Goal: Find specific page/section: Find specific page/section

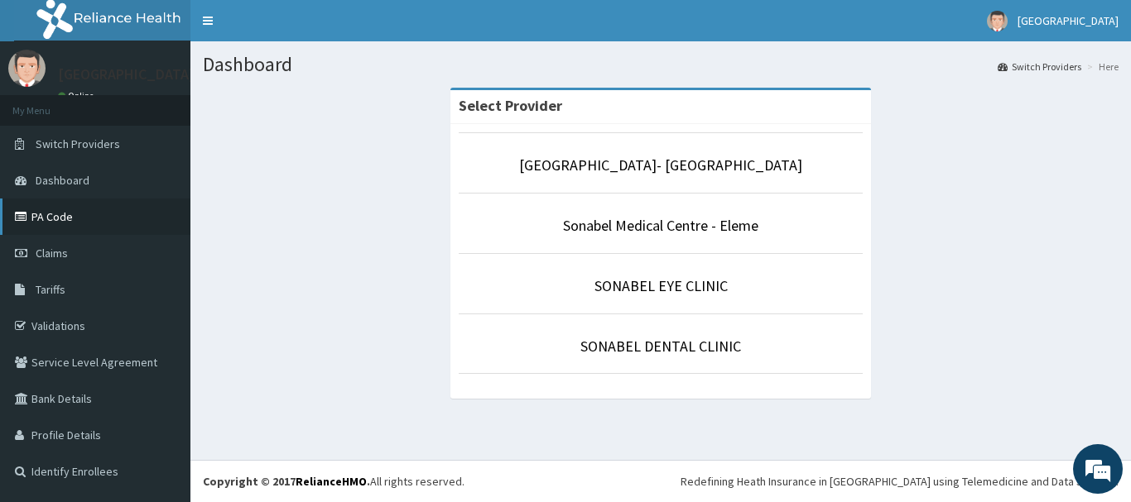
click at [61, 213] on link "PA Code" at bounding box center [95, 217] width 190 height 36
click at [94, 212] on link "PA Code" at bounding box center [95, 217] width 190 height 36
click at [82, 216] on link "PA Code" at bounding box center [95, 217] width 190 height 36
